Goal: Task Accomplishment & Management: Manage account settings

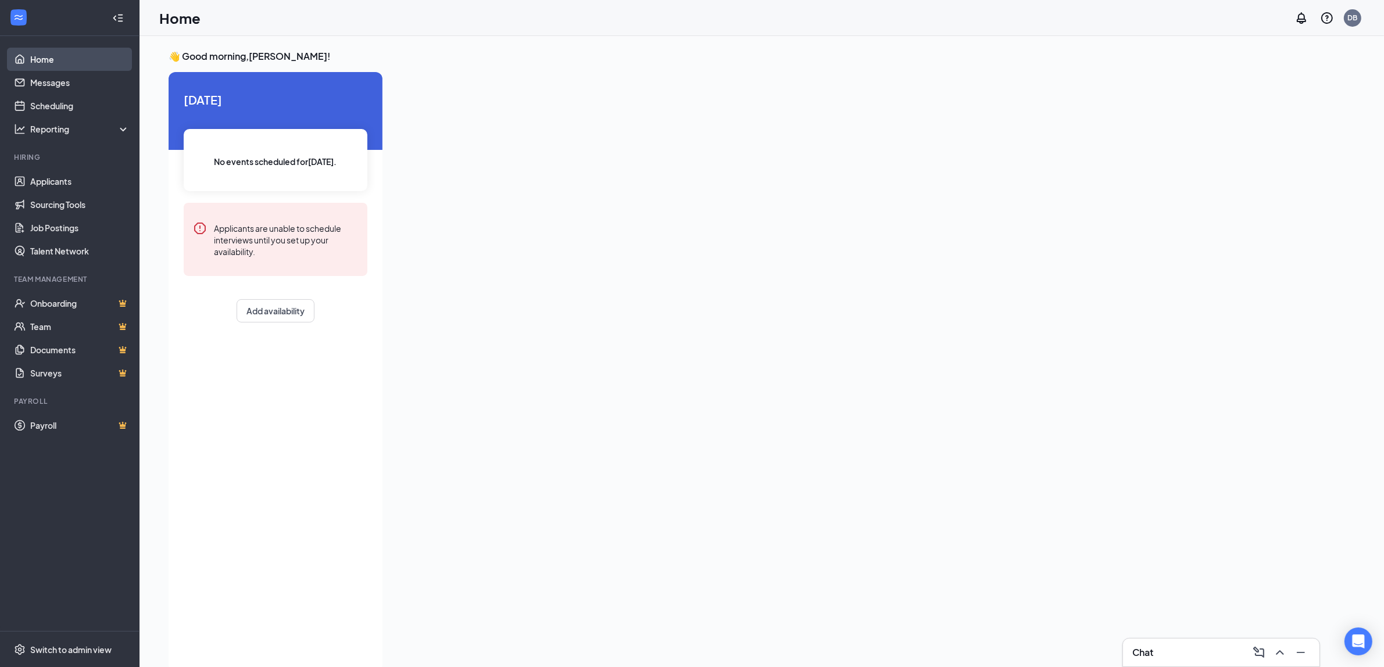
click at [30, 62] on link "Home" at bounding box center [79, 59] width 99 height 23
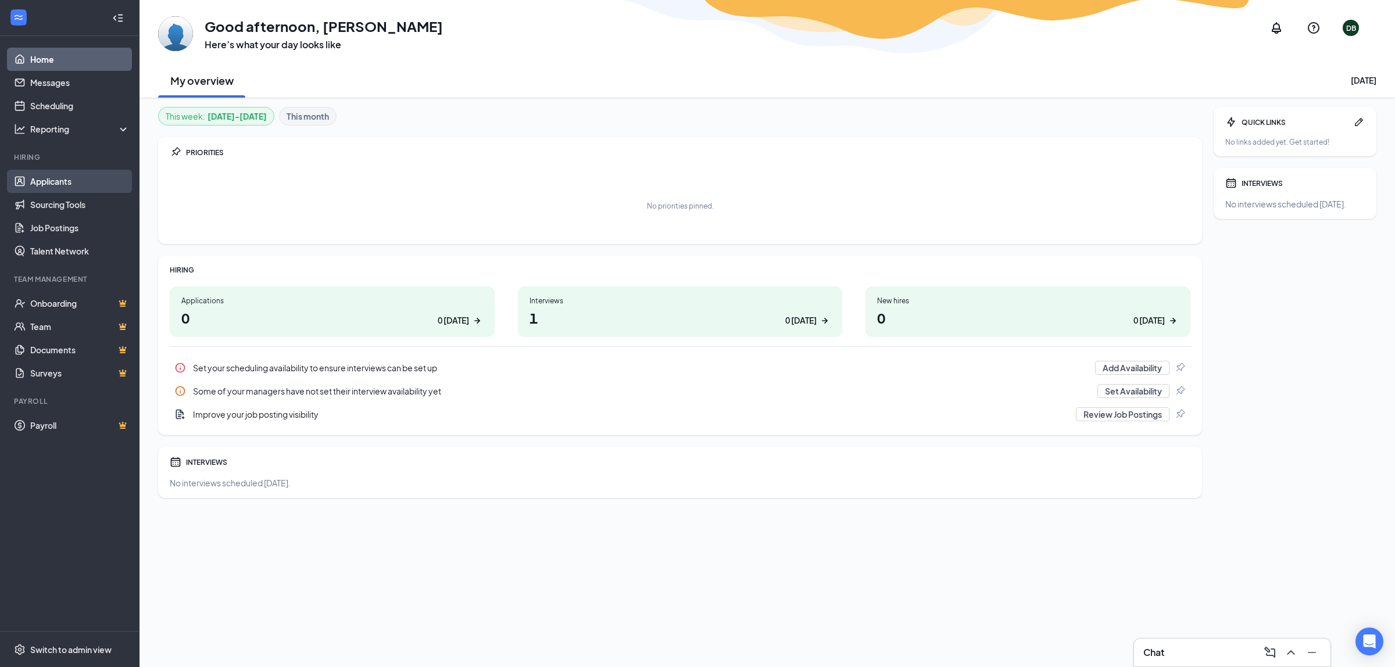
click at [59, 183] on link "Applicants" at bounding box center [79, 181] width 99 height 23
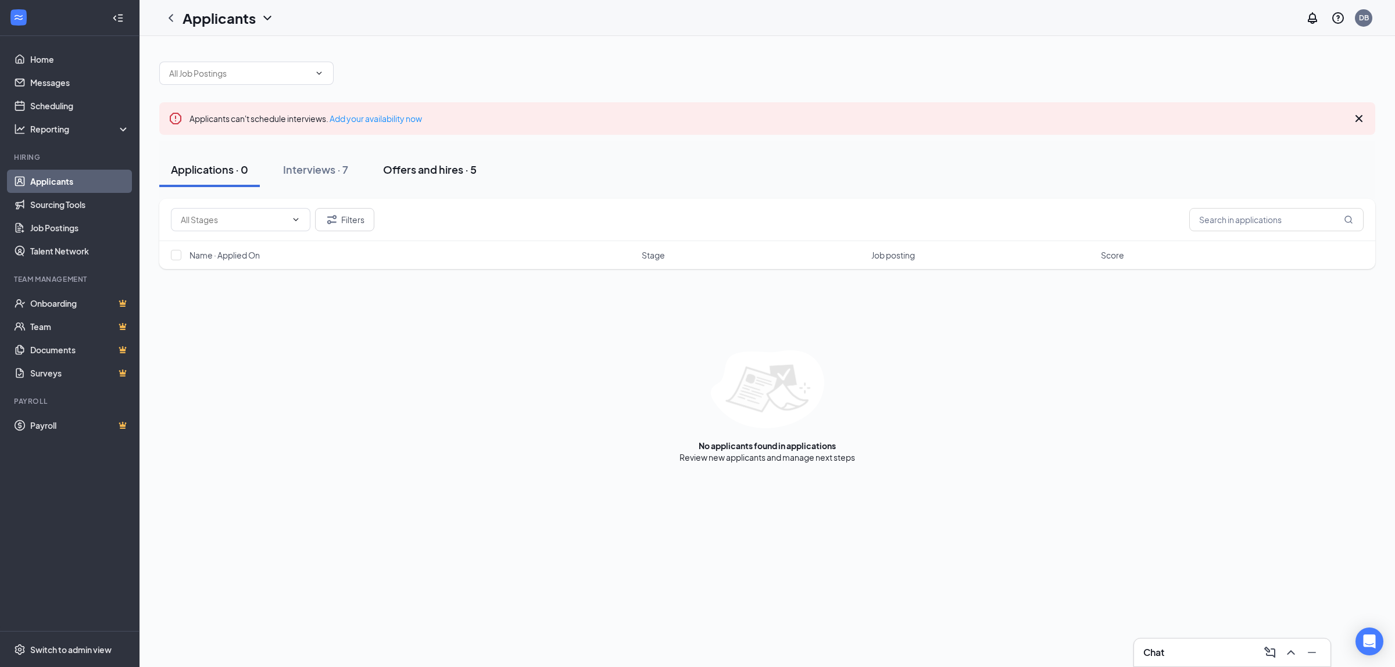
click at [410, 167] on div "Offers and hires · 5" at bounding box center [430, 169] width 94 height 15
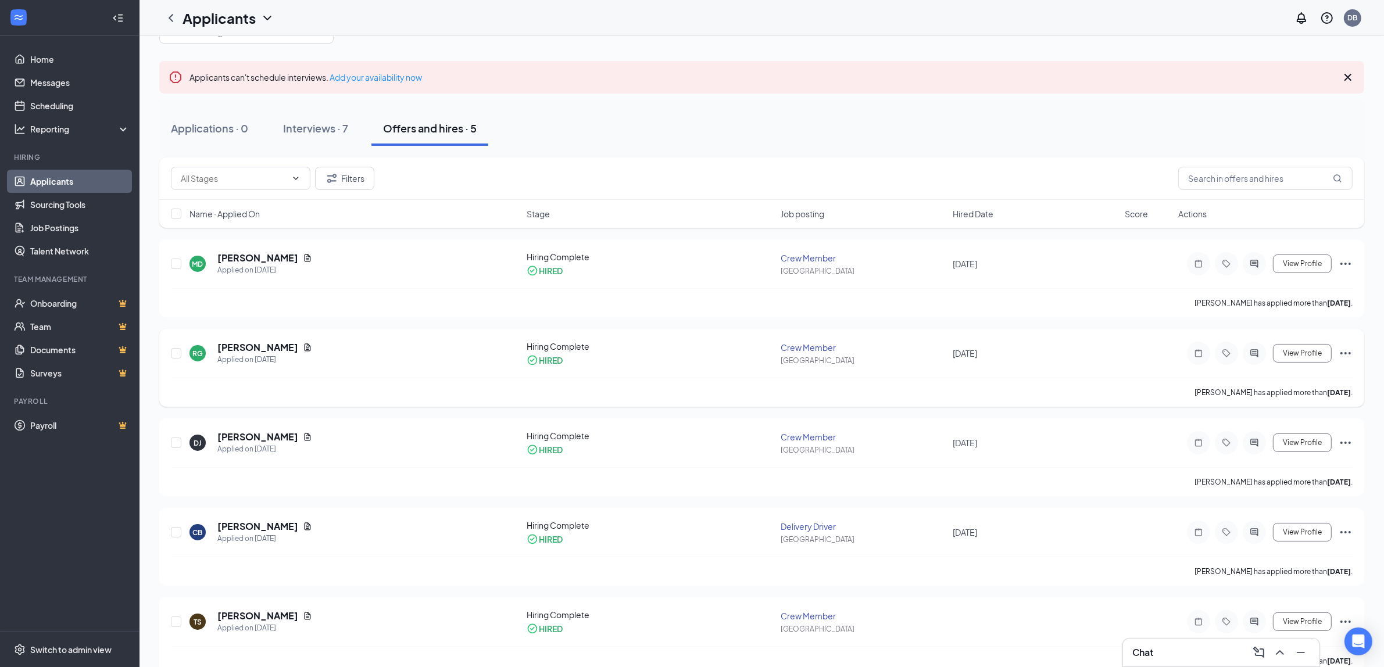
scroll to position [64, 0]
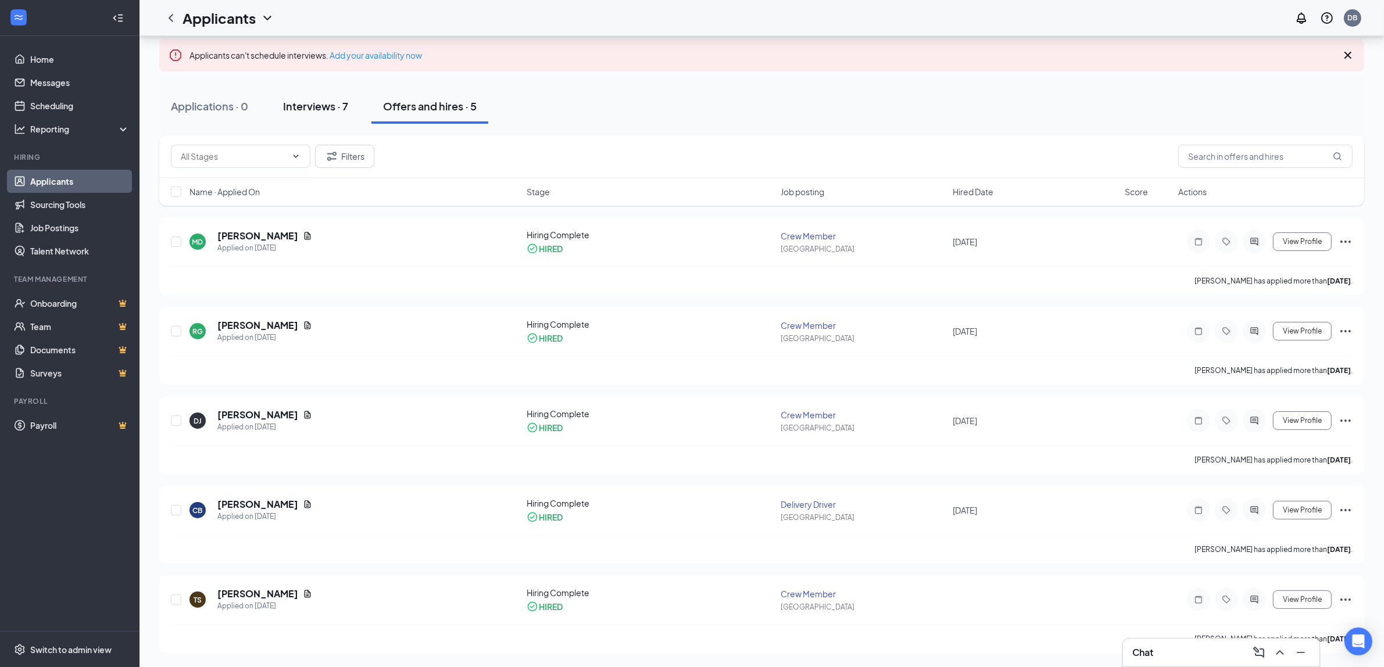
click at [294, 101] on div "Interviews · 7" at bounding box center [315, 106] width 65 height 15
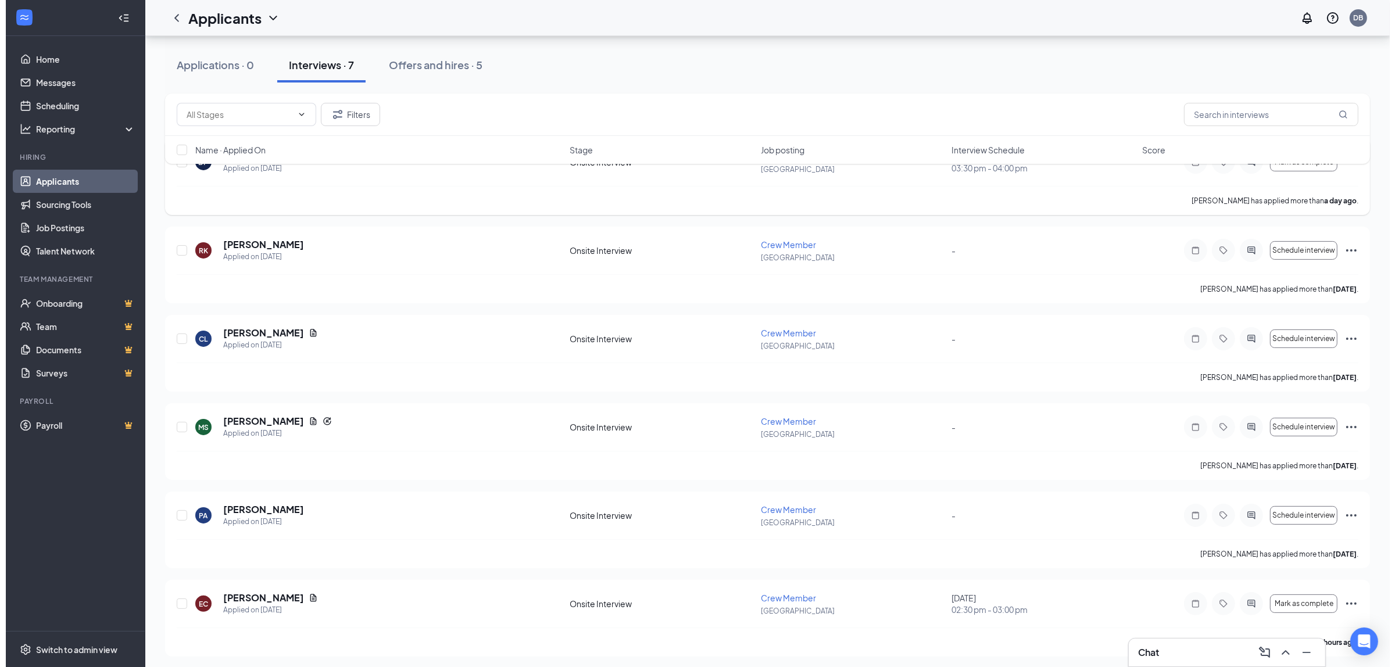
scroll to position [145, 0]
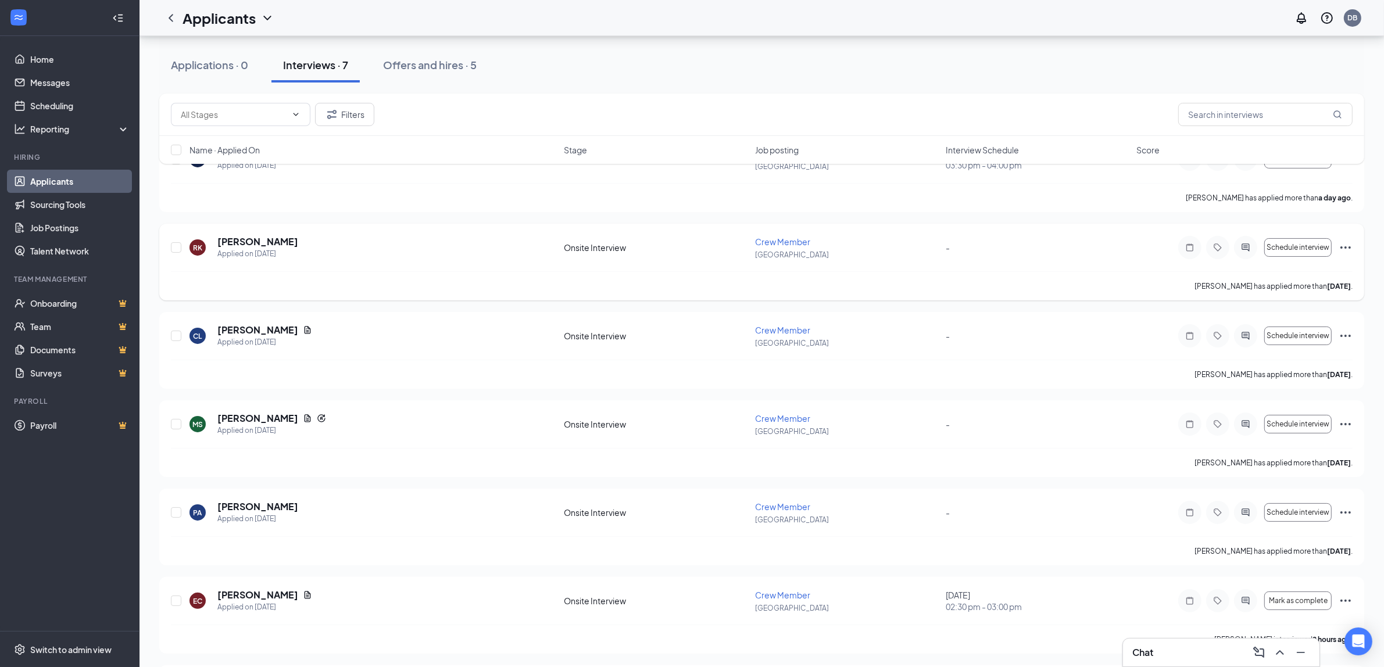
click at [343, 246] on div "RK Raiden [PERSON_NAME] Applied on [DATE]" at bounding box center [373, 247] width 368 height 24
click at [257, 241] on h5 "[PERSON_NAME]" at bounding box center [257, 241] width 81 height 13
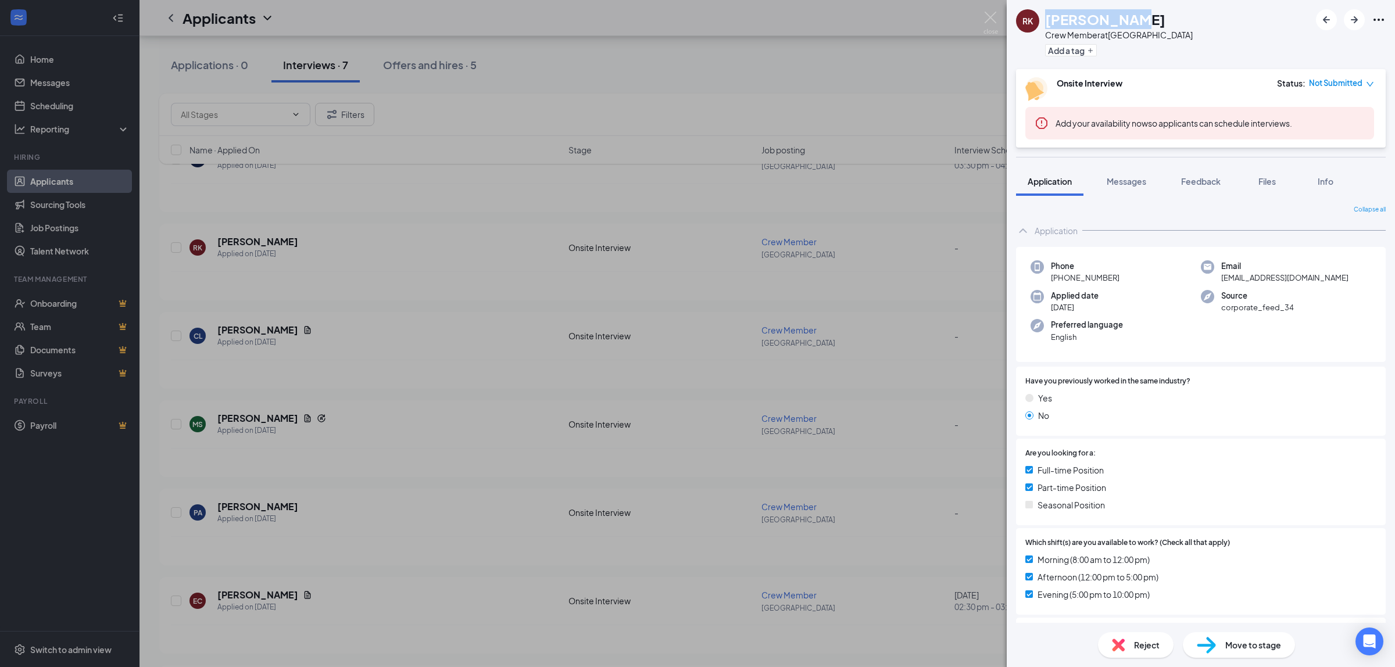
drag, startPoint x: 1040, startPoint y: 20, endPoint x: 1163, endPoint y: 17, distance: 123.2
click at [1163, 17] on div "RK Raiden [PERSON_NAME] Crew Member at [GEOGRAPHIC_DATA] Add a tag" at bounding box center [1200, 34] width 388 height 69
copy div "[PERSON_NAME]"
